Goal: Communication & Community: Answer question/provide support

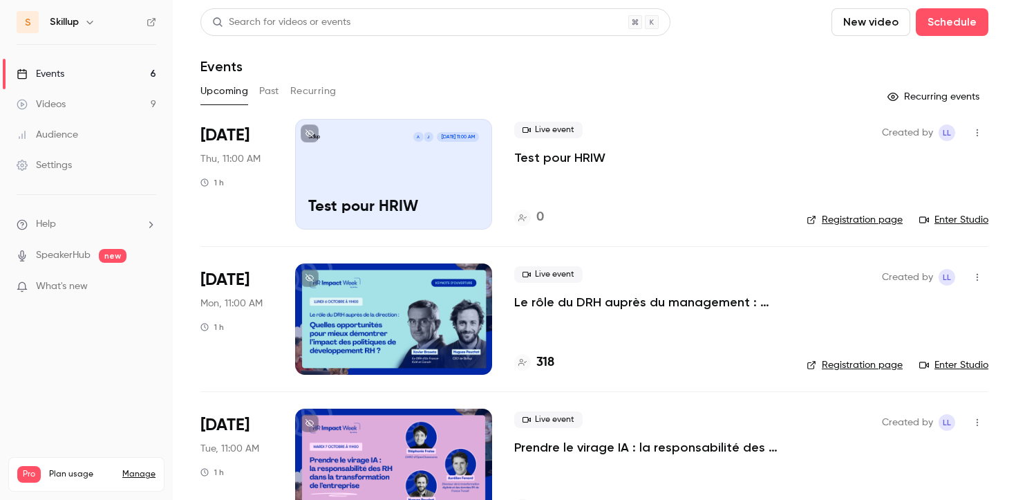
scroll to position [478, 0]
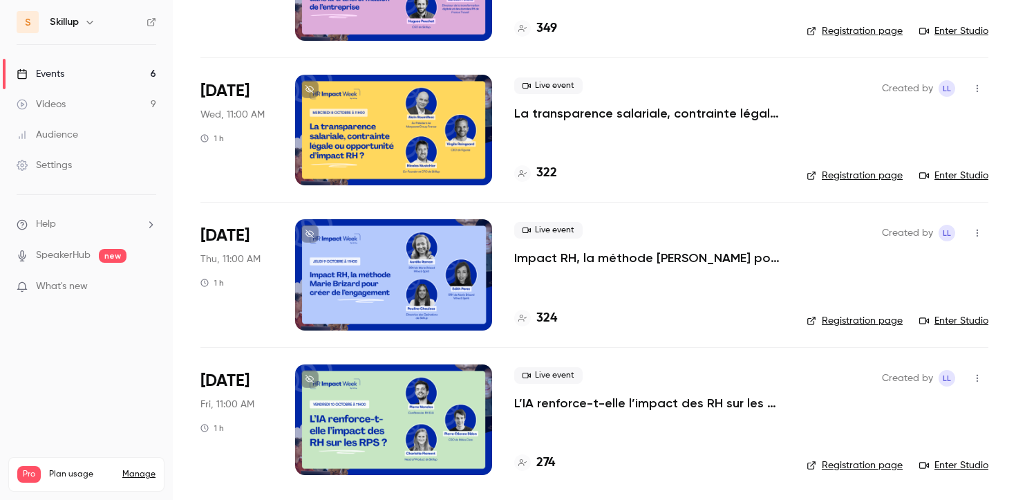
click at [129, 228] on li "Help" at bounding box center [87, 224] width 140 height 15
click at [221, 218] on link "Talk to [GEOGRAPHIC_DATA]" at bounding box center [254, 209] width 151 height 37
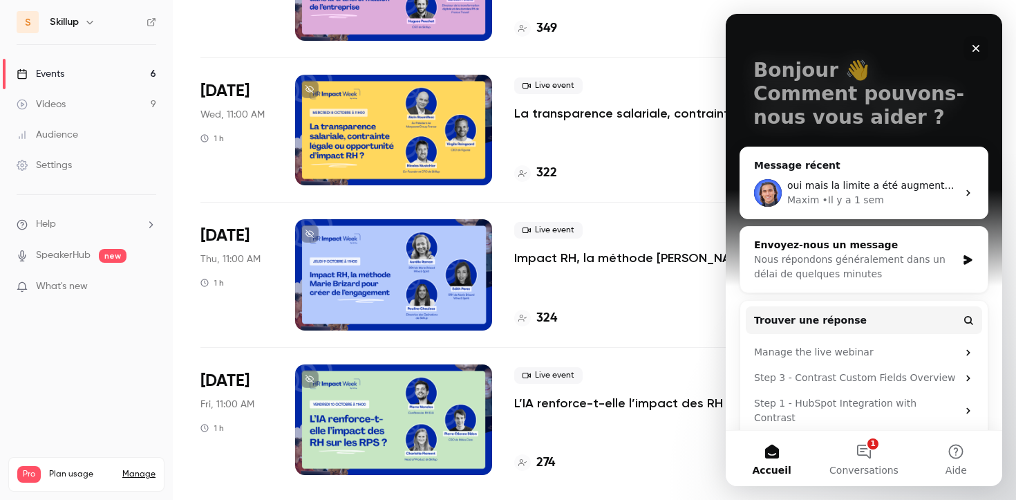
scroll to position [75, 0]
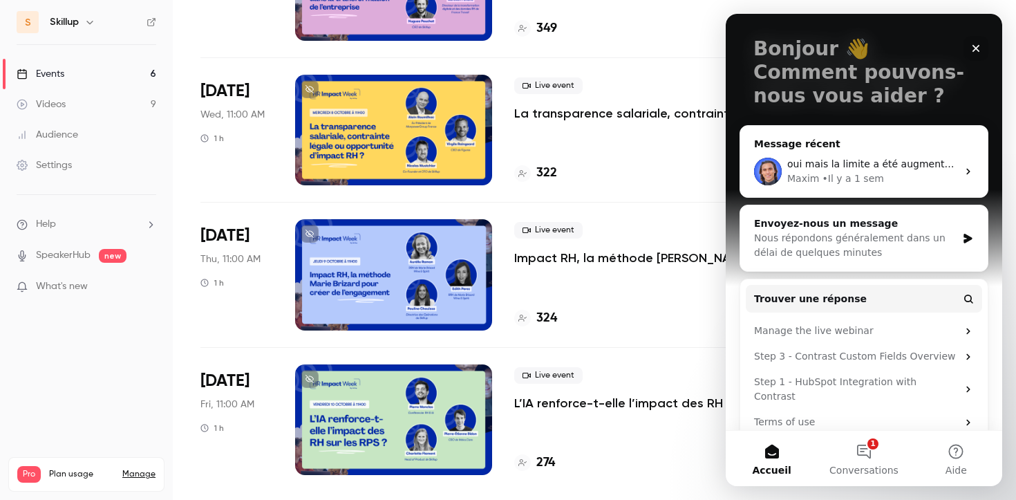
click at [896, 160] on span "oui mais la limite a été augmentée (500 max)" at bounding box center [899, 163] width 223 height 11
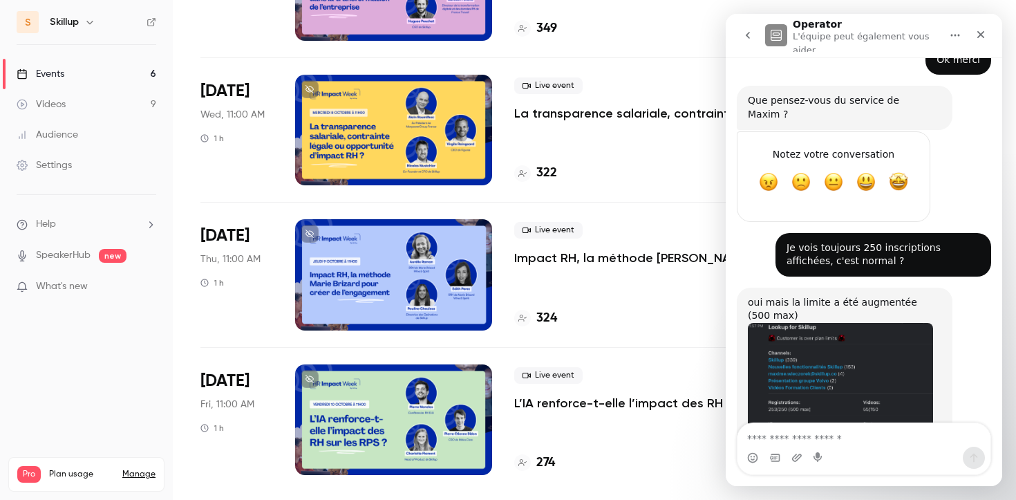
scroll to position [1054, 0]
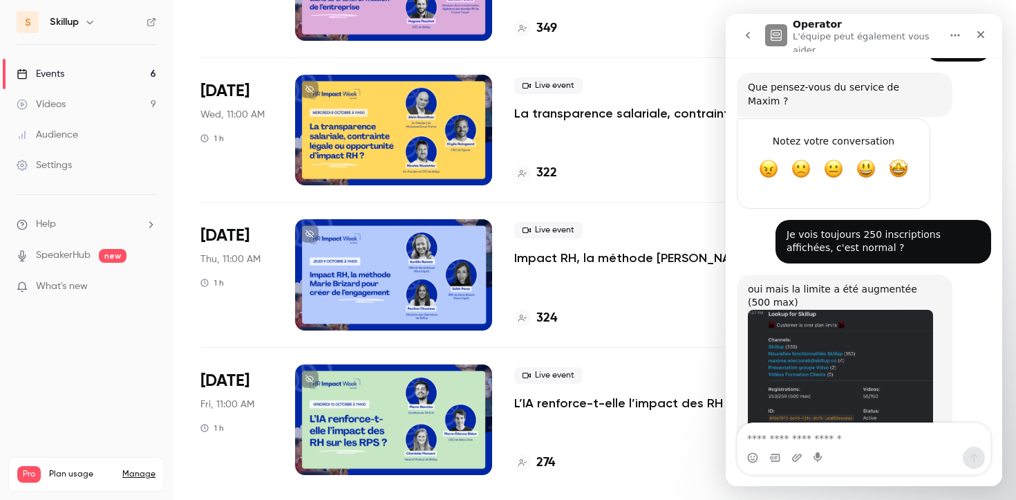
click at [806, 440] on textarea "Envoyer un message..." at bounding box center [864, 435] width 253 height 24
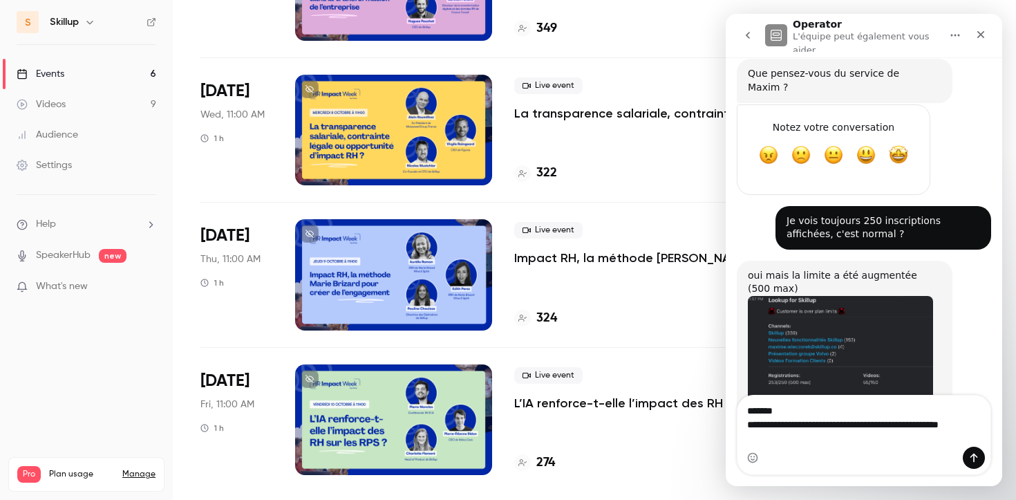
scroll to position [1082, 0]
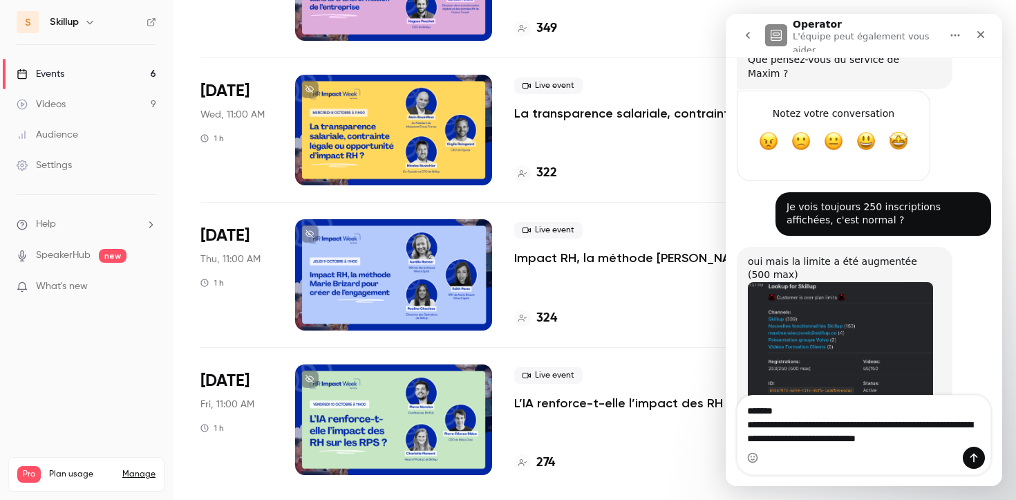
type textarea "**********"
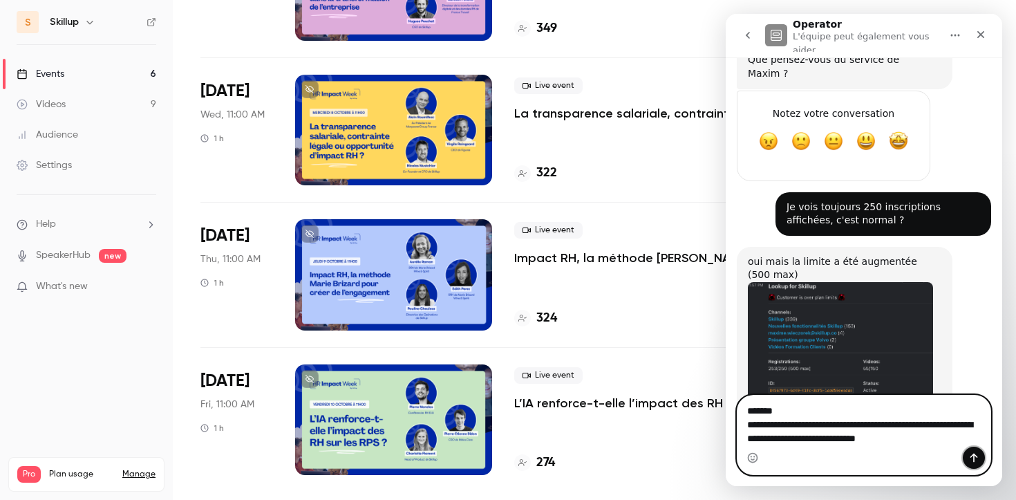
click at [974, 459] on icon "Envoyer un message…" at bounding box center [975, 458] width 8 height 9
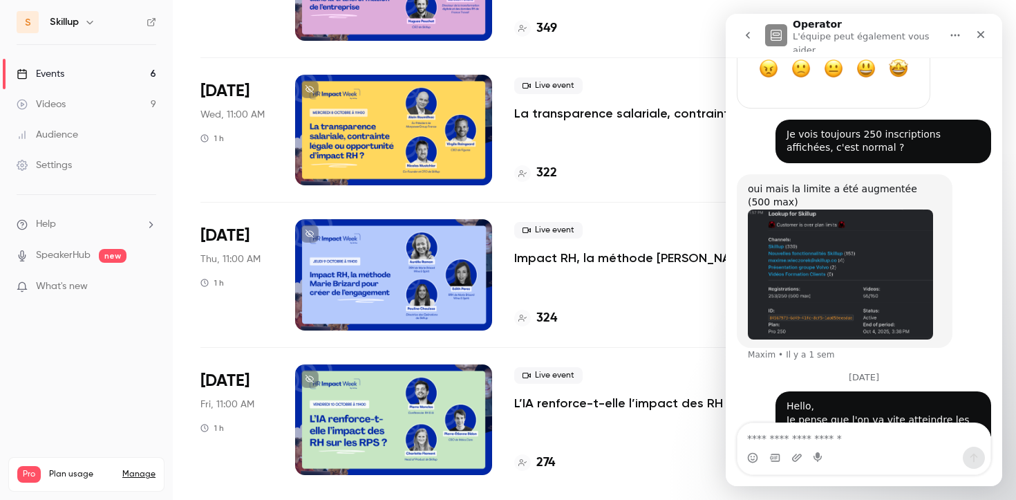
scroll to position [1149, 0]
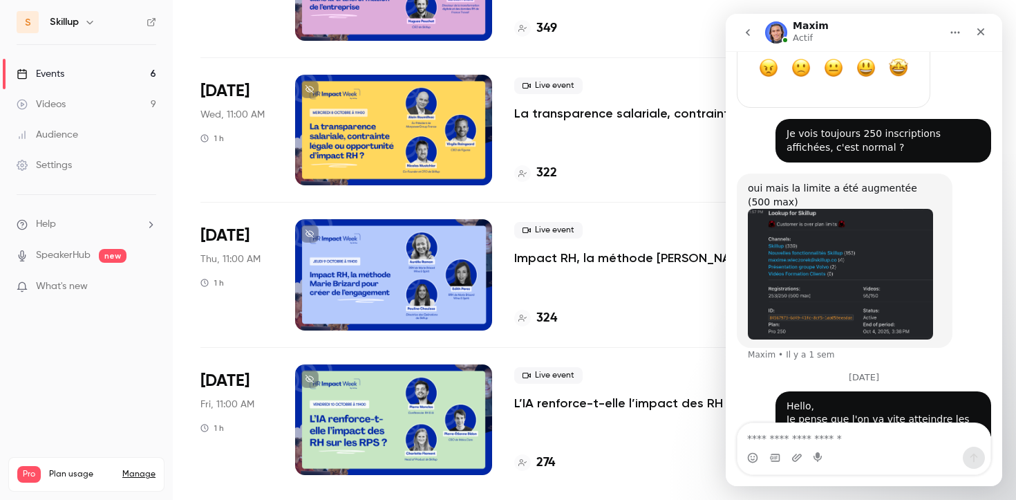
click at [575, 124] on div "Live event La transparence salariale, contrainte légale ou opportunité d’impact…" at bounding box center [649, 130] width 270 height 111
click at [589, 118] on p "La transparence salariale, contrainte légale ou opportunité d’impact RH ?" at bounding box center [649, 113] width 270 height 17
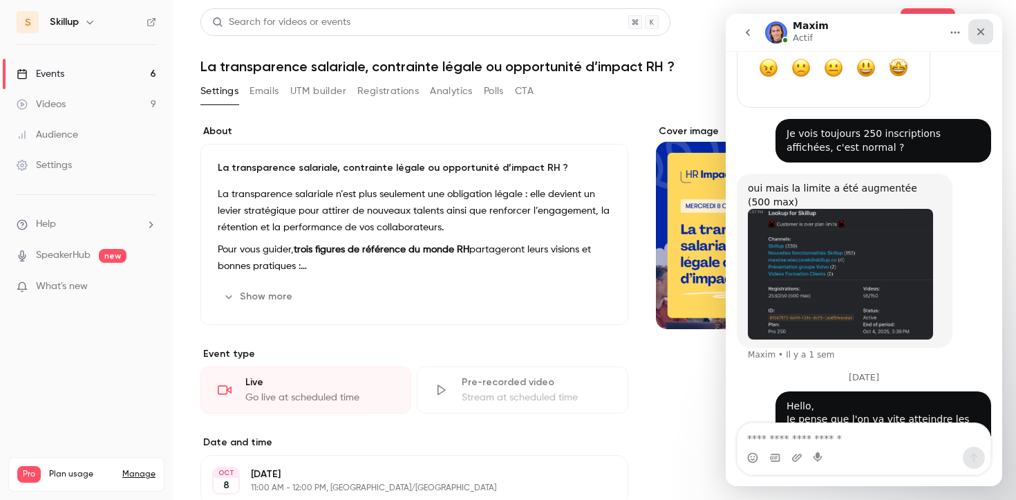
click at [988, 34] on div "Fermer" at bounding box center [981, 31] width 25 height 25
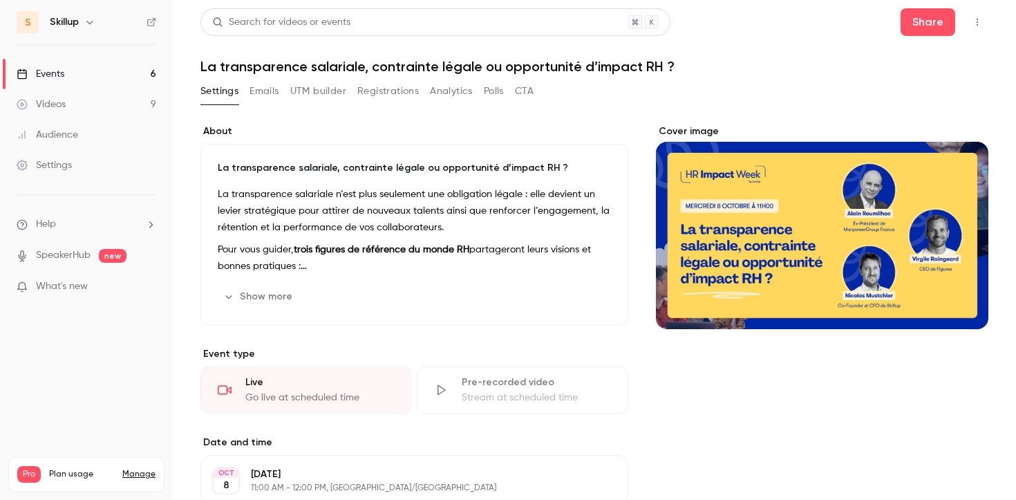
click at [982, 29] on button "button" at bounding box center [978, 22] width 22 height 22
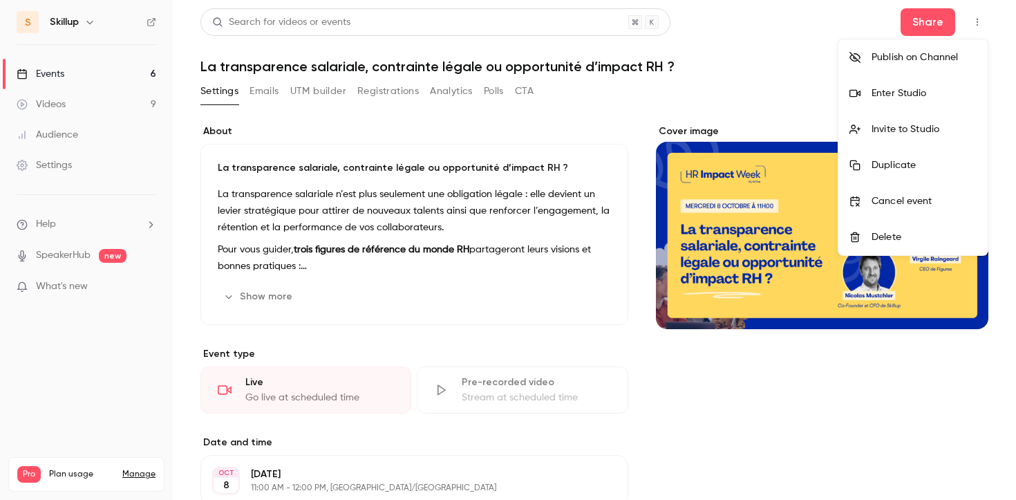
click at [914, 86] on div "Enter Studio" at bounding box center [924, 93] width 105 height 14
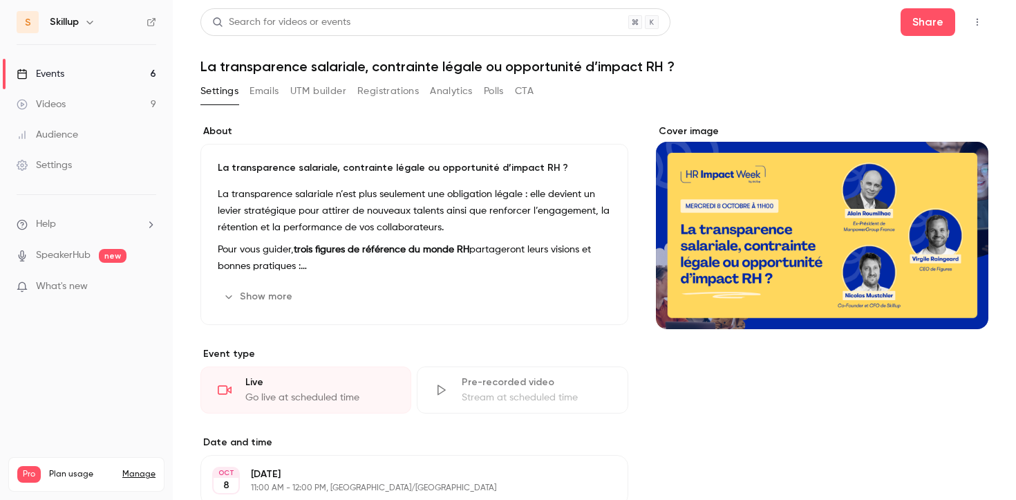
click at [128, 67] on link "Events 6" at bounding box center [86, 74] width 173 height 30
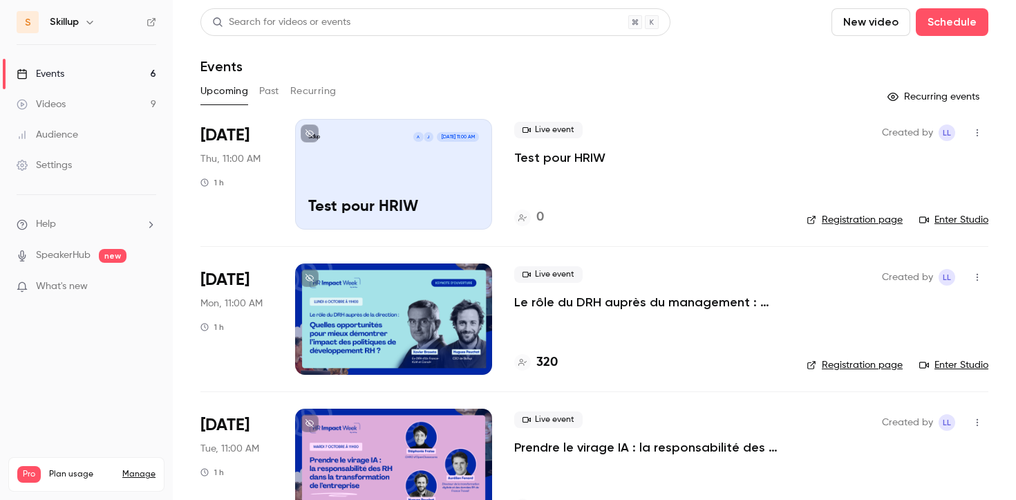
click at [550, 155] on p "Test pour HRIW" at bounding box center [559, 157] width 91 height 17
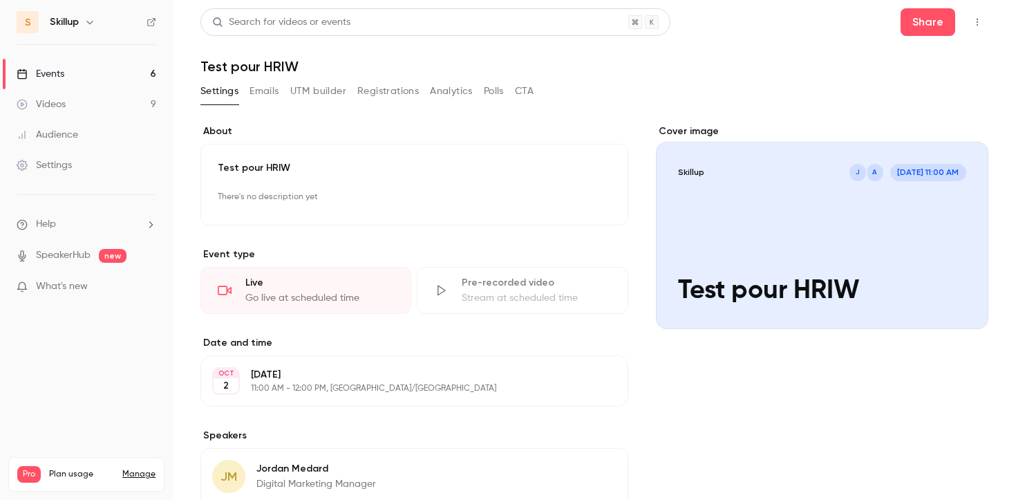
click at [972, 24] on icon "button" at bounding box center [977, 22] width 11 height 10
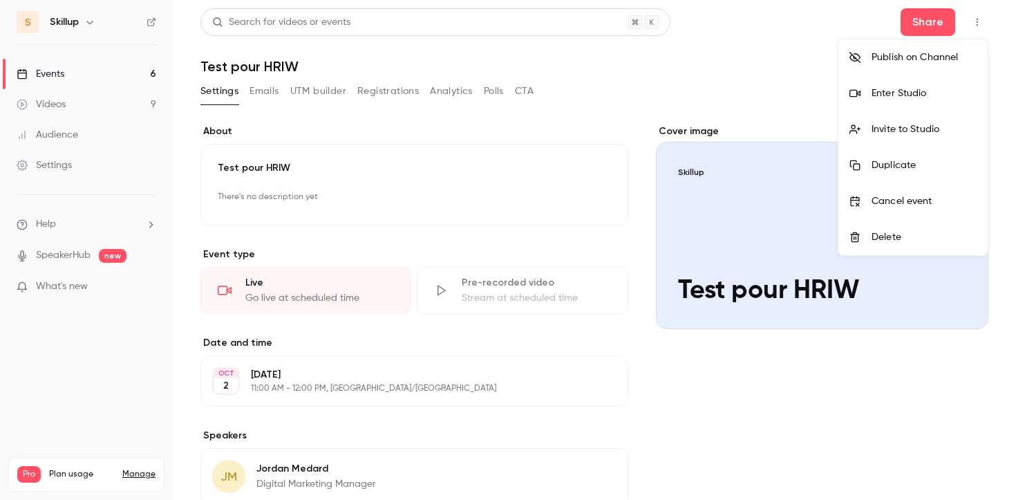
click at [891, 95] on div "Enter Studio" at bounding box center [924, 93] width 105 height 14
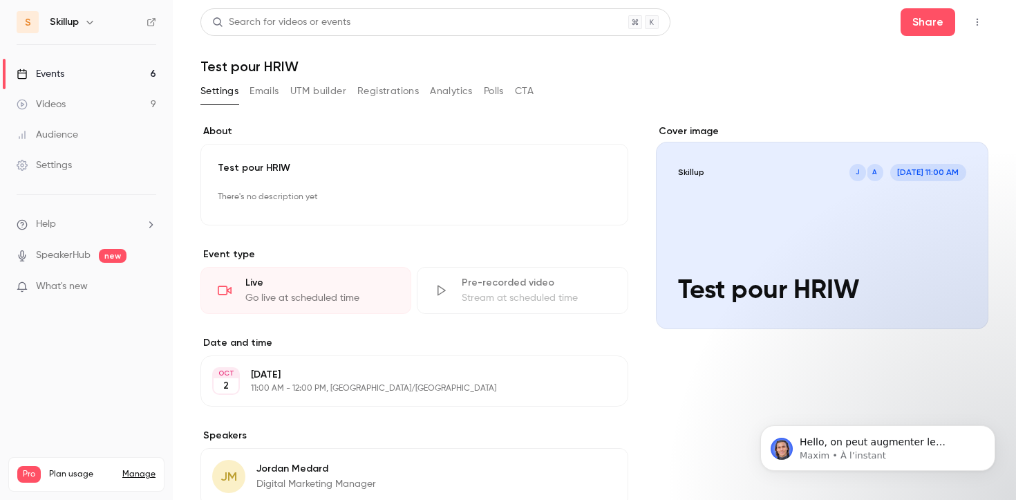
scroll to position [1217, 0]
click at [857, 446] on span "Hello, on peut augmenter le passage à n'importe quel multiple de 50 — et ce ser…" at bounding box center [883, 455] width 166 height 39
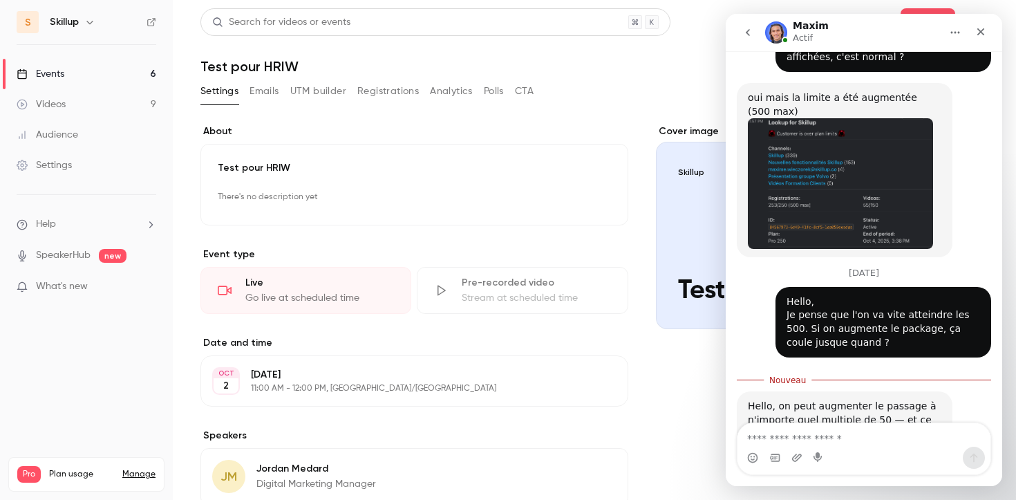
scroll to position [1240, 0]
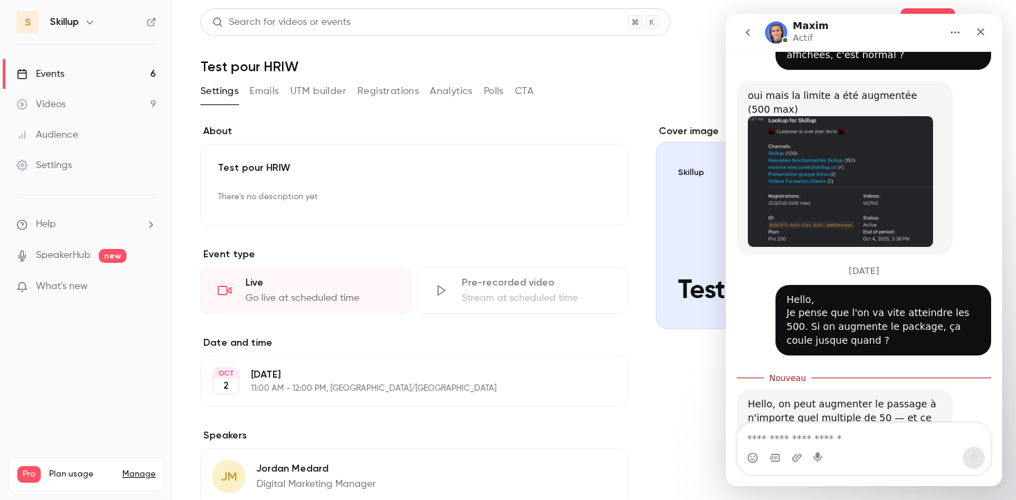
click at [811, 423] on textarea "Envoyer un message..." at bounding box center [864, 435] width 253 height 24
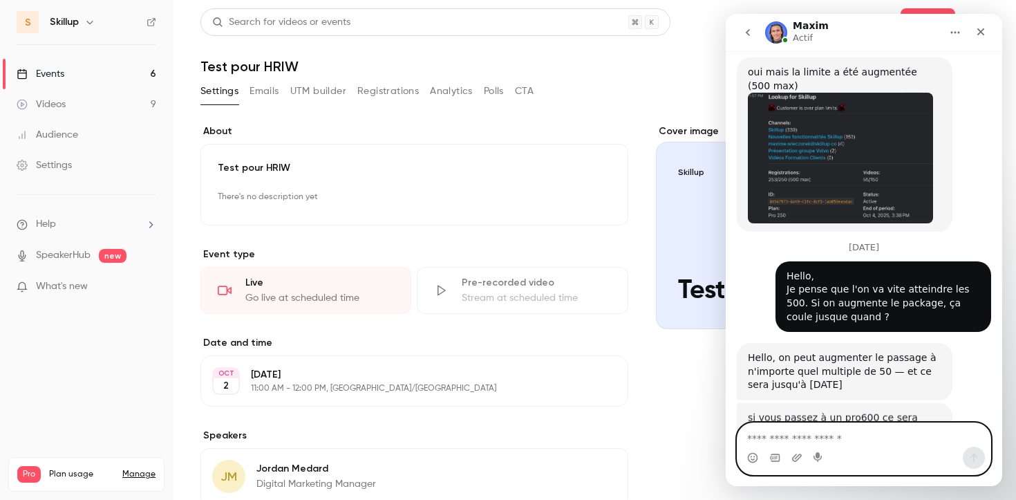
scroll to position [1263, 0]
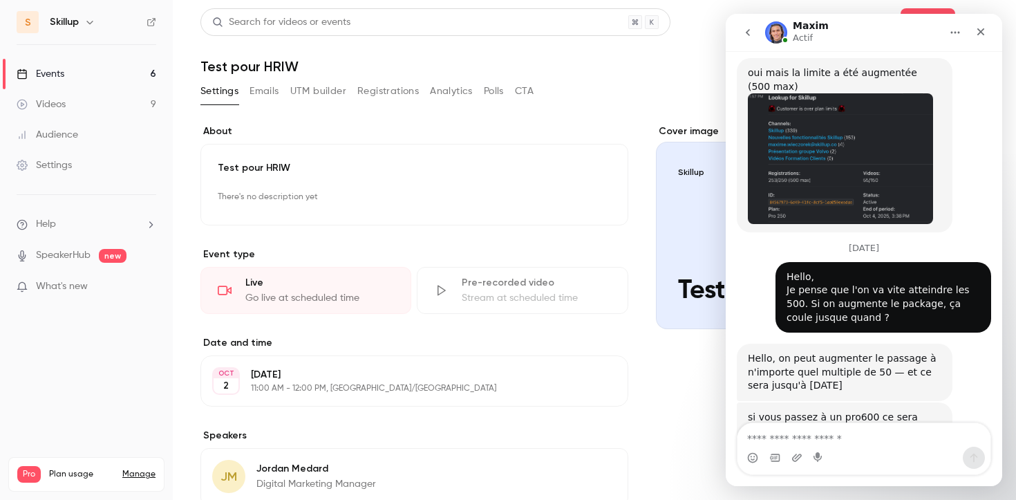
click at [131, 469] on link "Manage" at bounding box center [138, 474] width 33 height 11
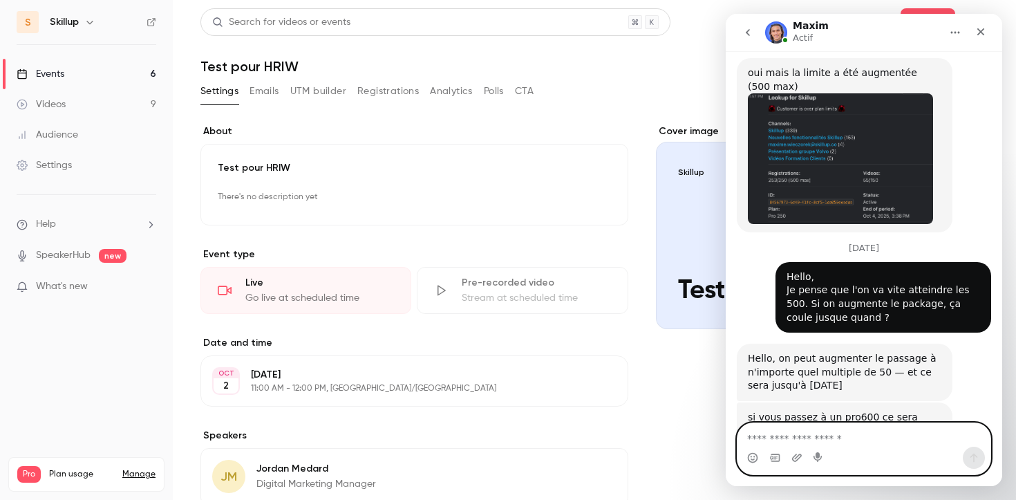
click at [819, 436] on textarea "Envoyer un message..." at bounding box center [864, 435] width 253 height 24
type textarea "**********"
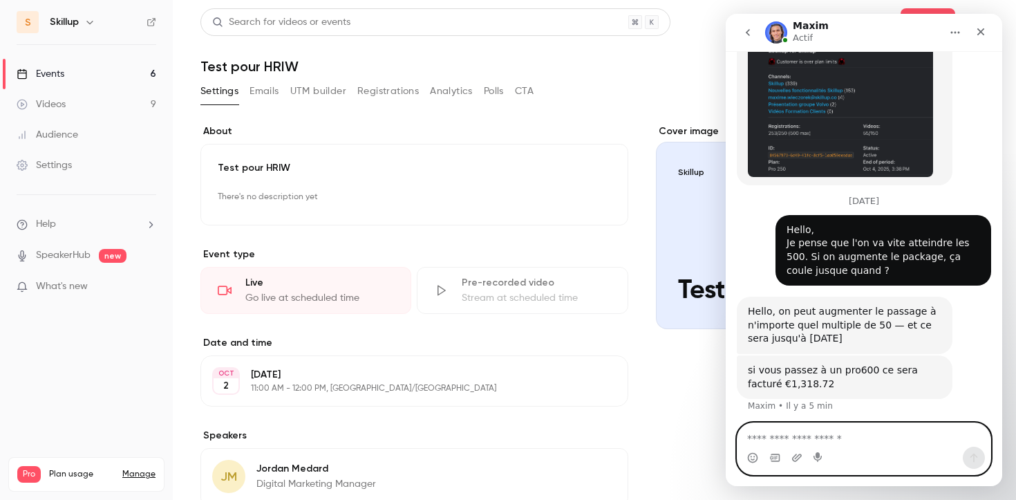
scroll to position [1303, 0]
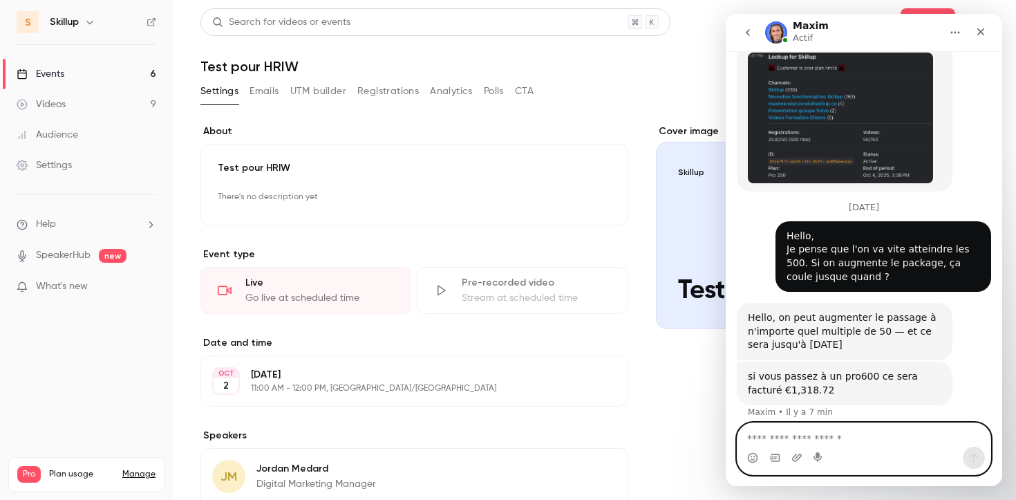
click at [810, 434] on textarea "Envoyer un message..." at bounding box center [864, 435] width 253 height 24
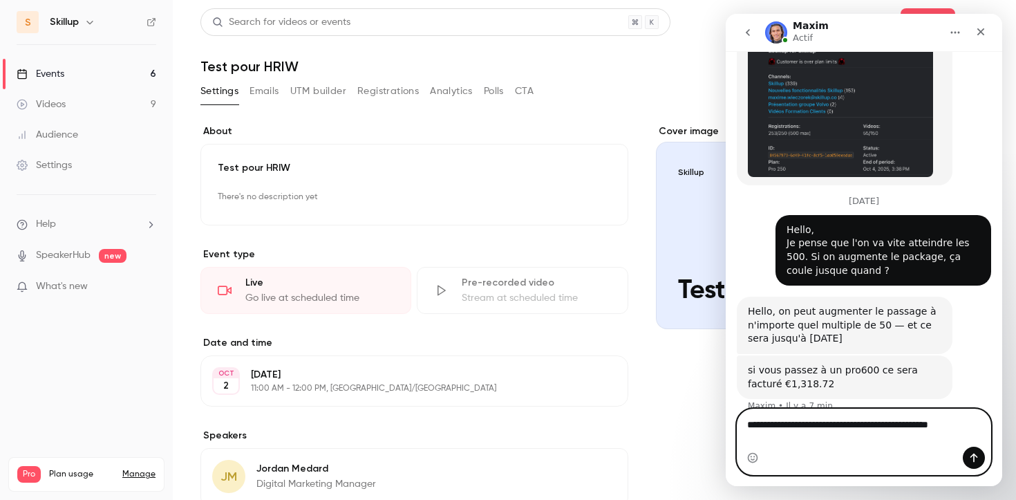
scroll to position [1317, 0]
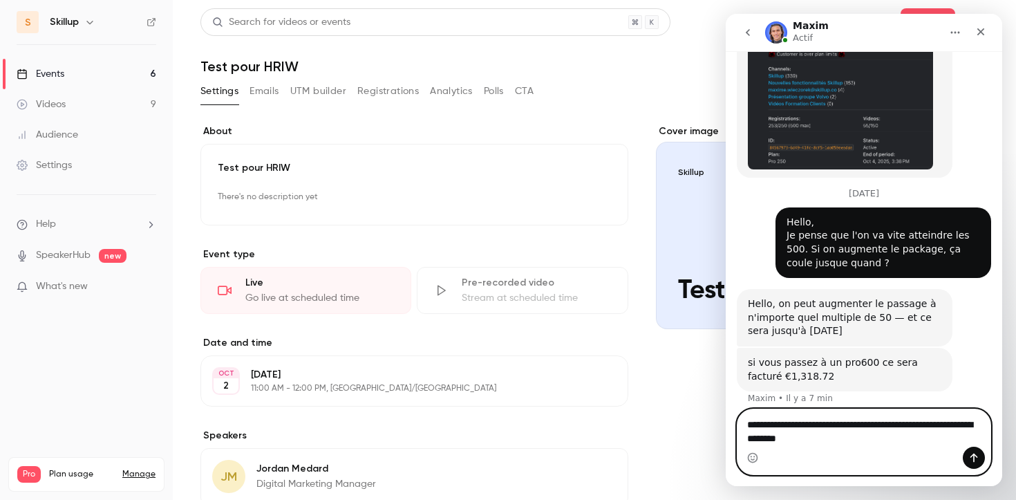
type textarea "**********"
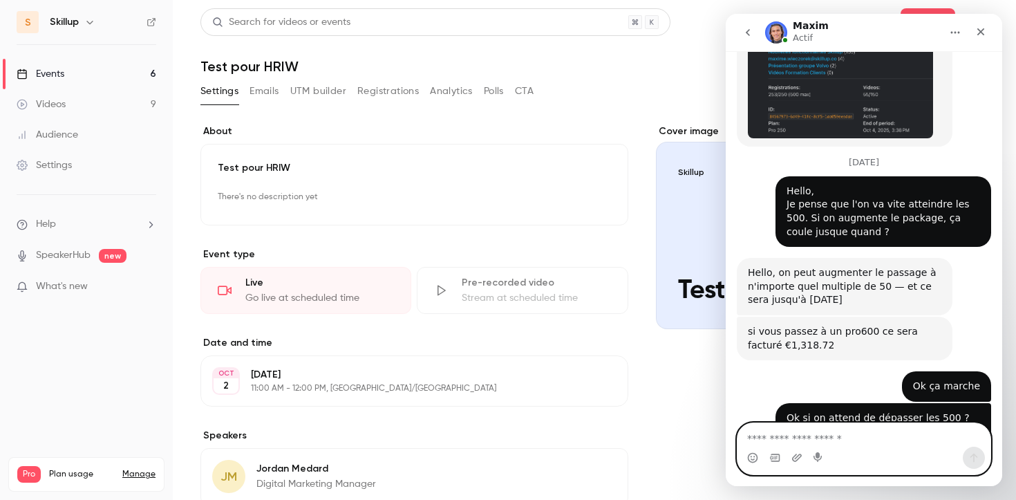
scroll to position [1390, 0]
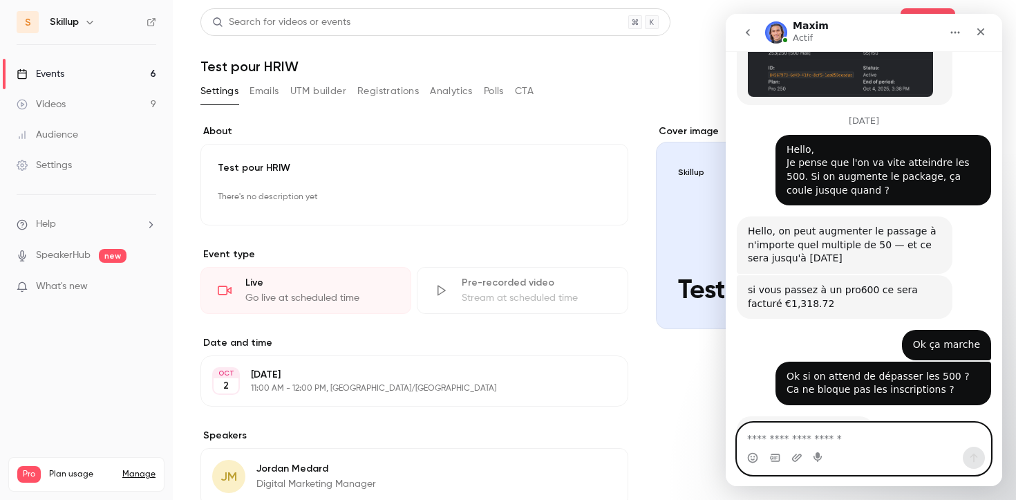
click at [797, 440] on textarea "Envoyer un message..." at bounding box center [864, 435] width 253 height 24
type textarea "***"
click at [975, 459] on icon "Envoyer un message…" at bounding box center [974, 457] width 11 height 11
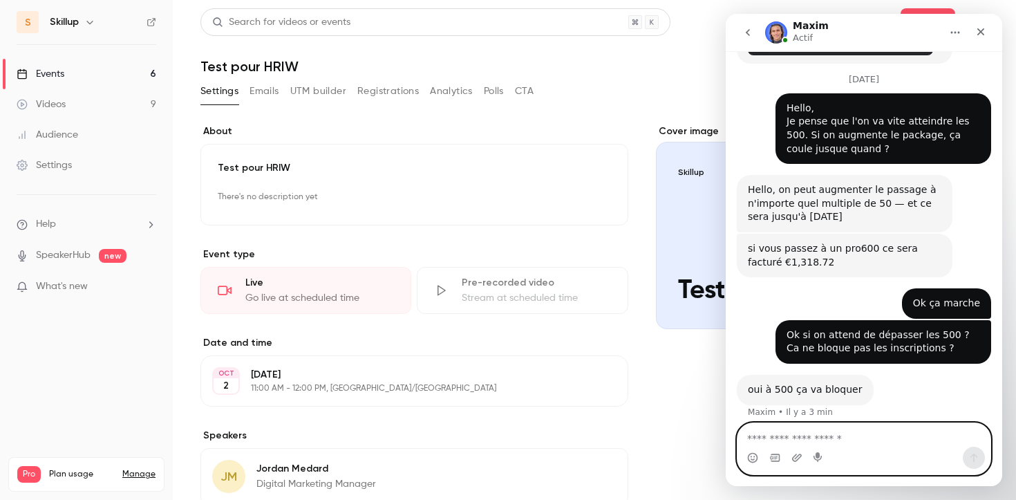
click at [890, 439] on textarea "Envoyer un message..." at bounding box center [864, 435] width 253 height 24
click at [815, 438] on textarea "Envoyer un message..." at bounding box center [864, 435] width 253 height 24
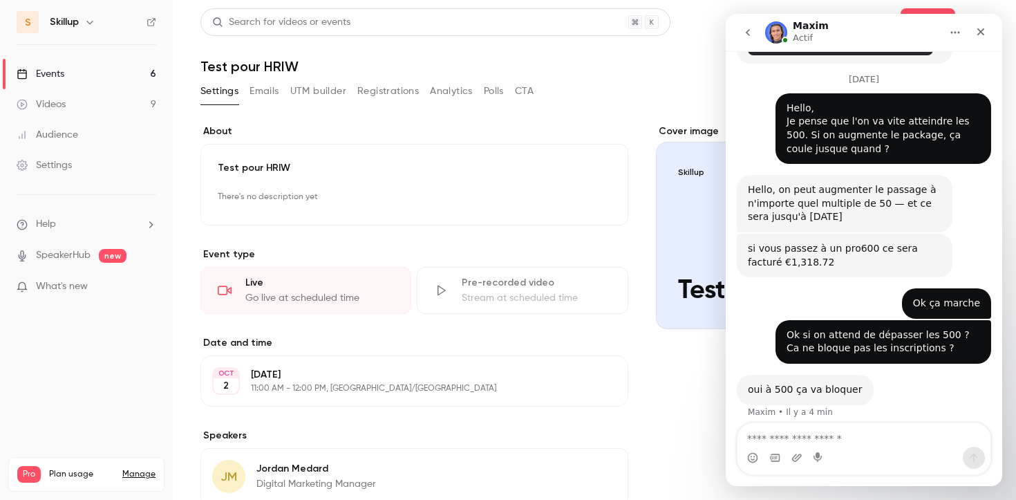
scroll to position [1437, 0]
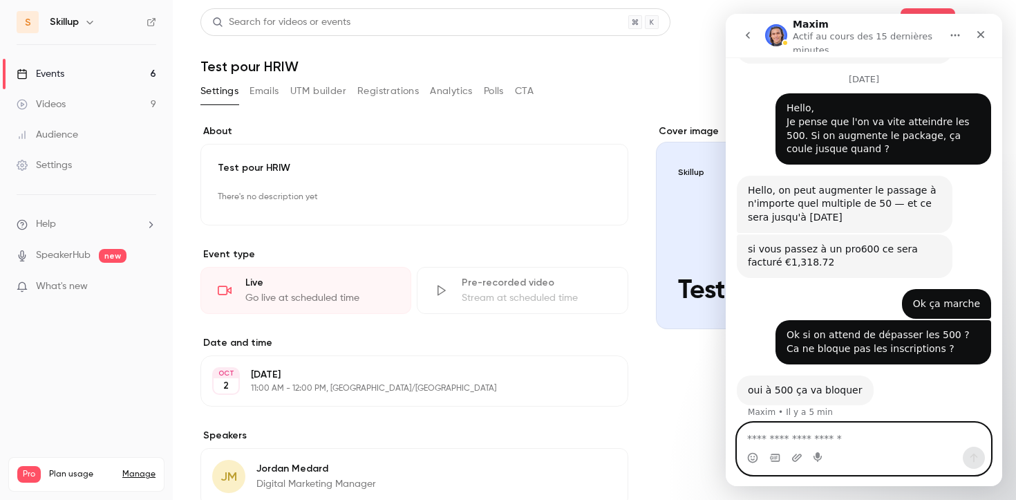
click at [940, 443] on textarea "Envoyer un message..." at bounding box center [864, 435] width 253 height 24
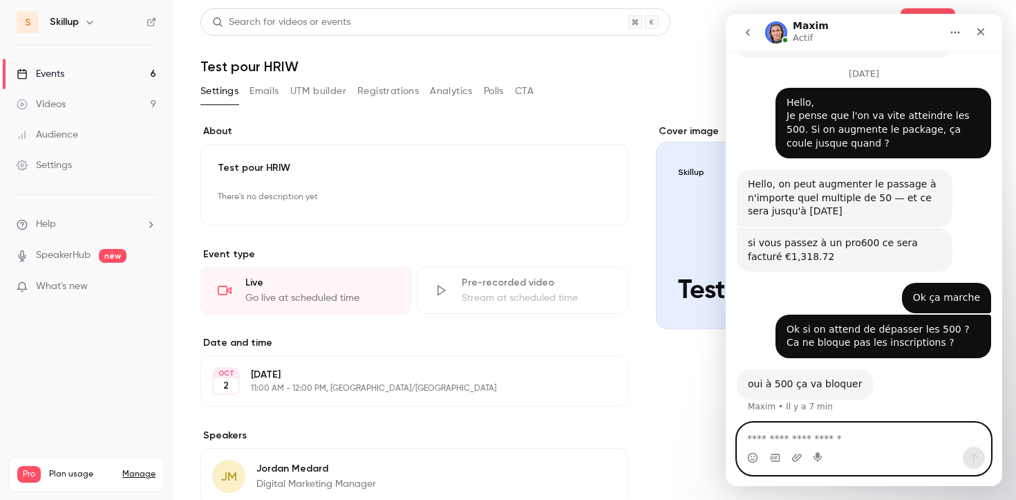
scroll to position [1431, 0]
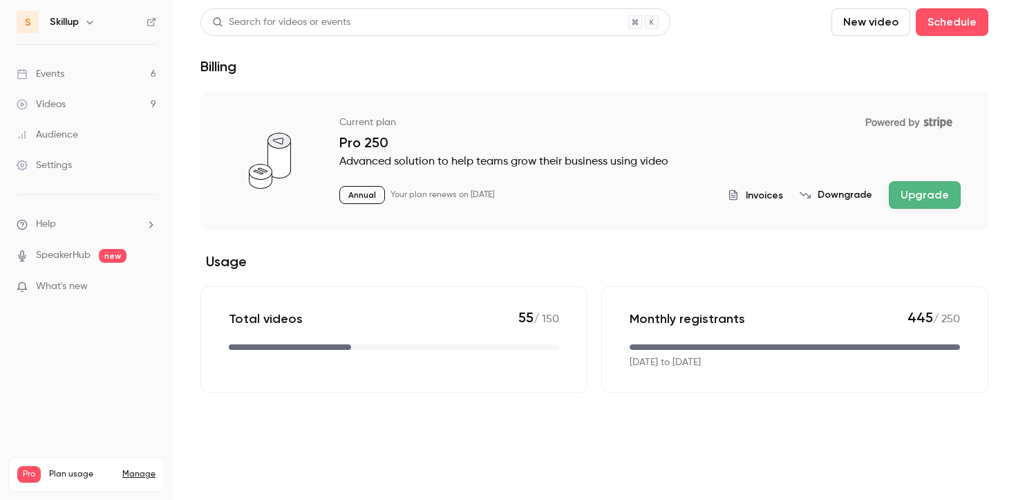
click at [901, 197] on button "Upgrade" at bounding box center [925, 195] width 72 height 28
